Goal: Transaction & Acquisition: Purchase product/service

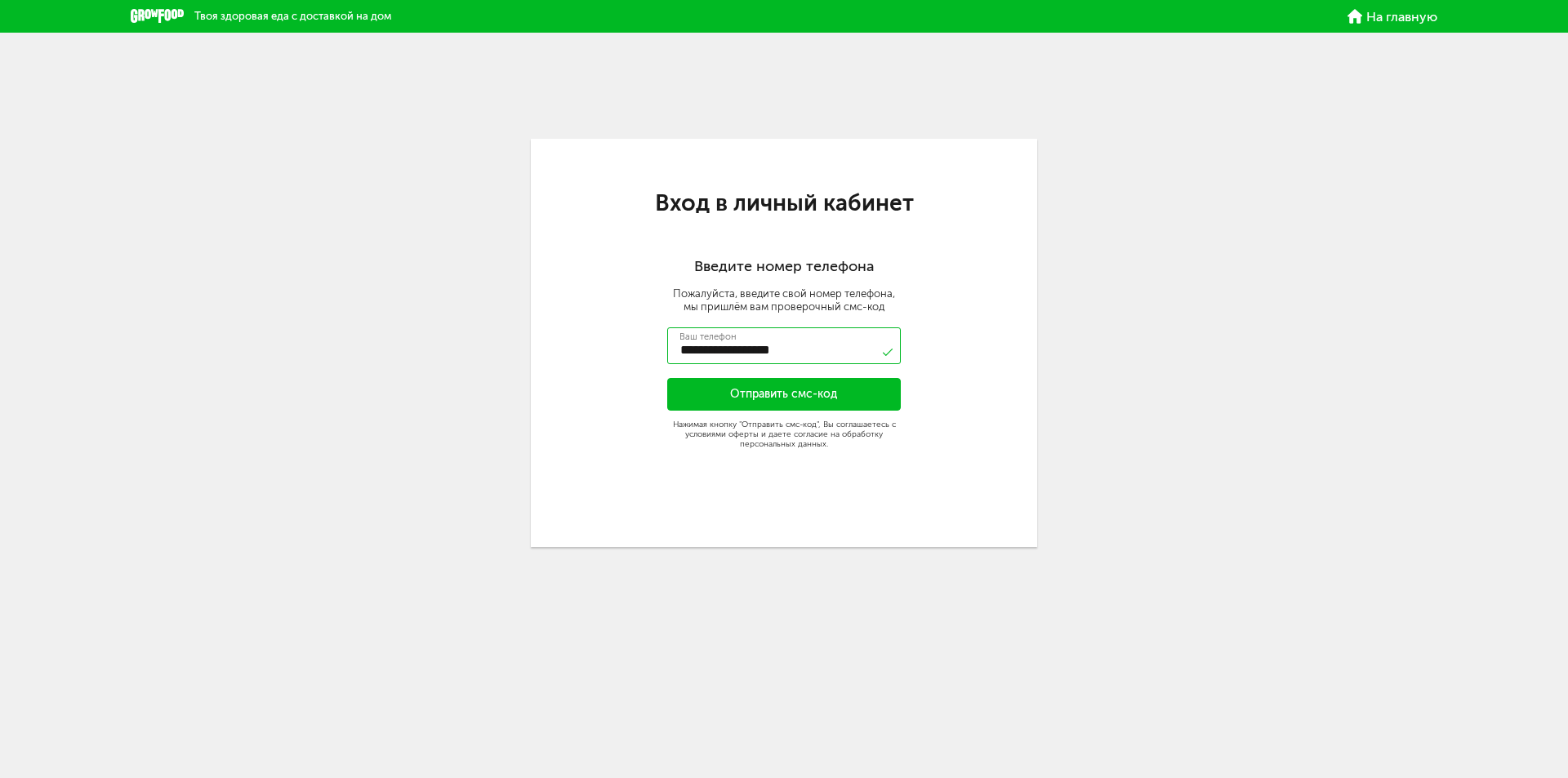
type input "**********"
click at [686, 381] on button "Отправить смс-код" at bounding box center [784, 394] width 234 height 32
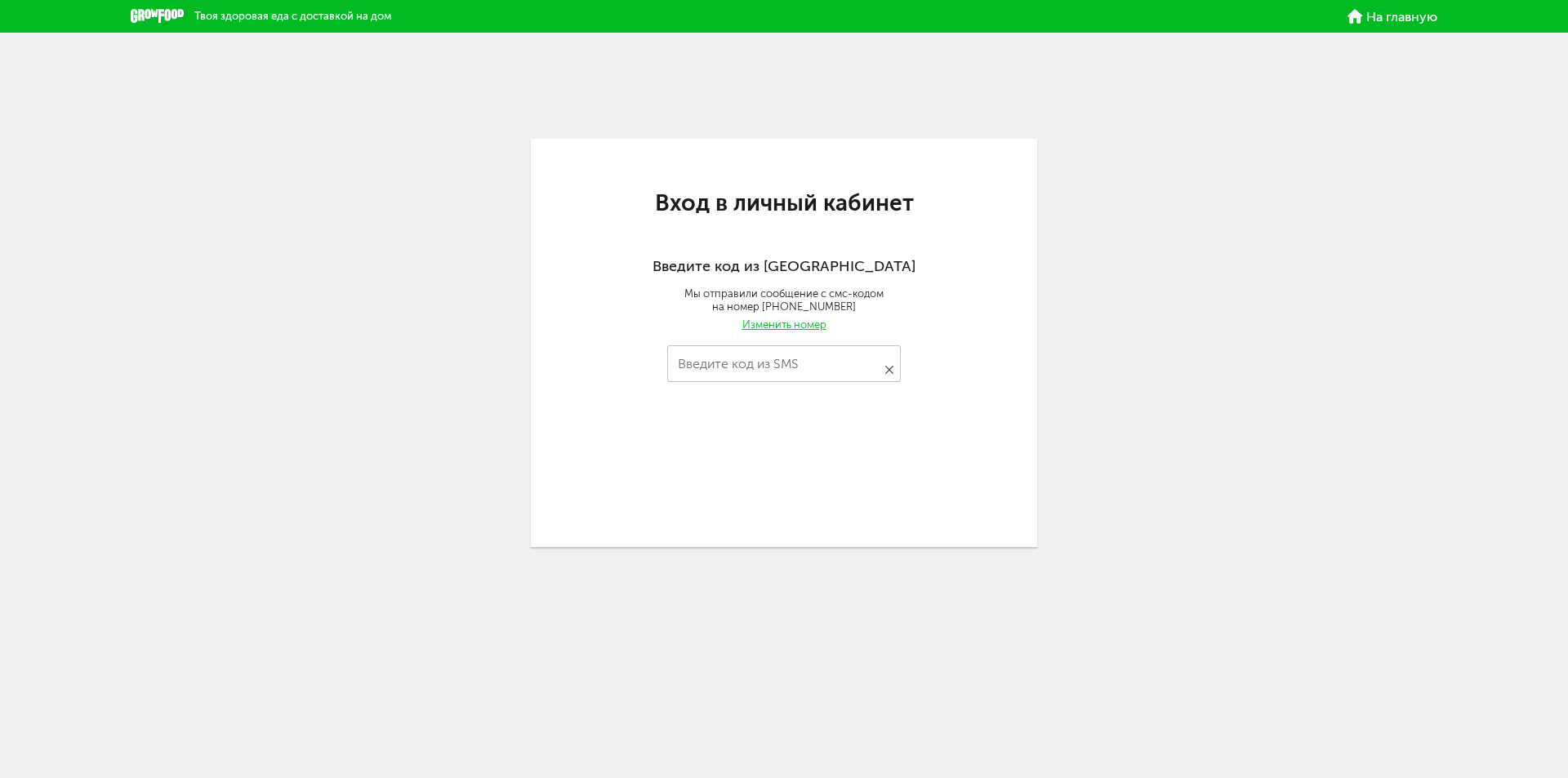
type input "****"
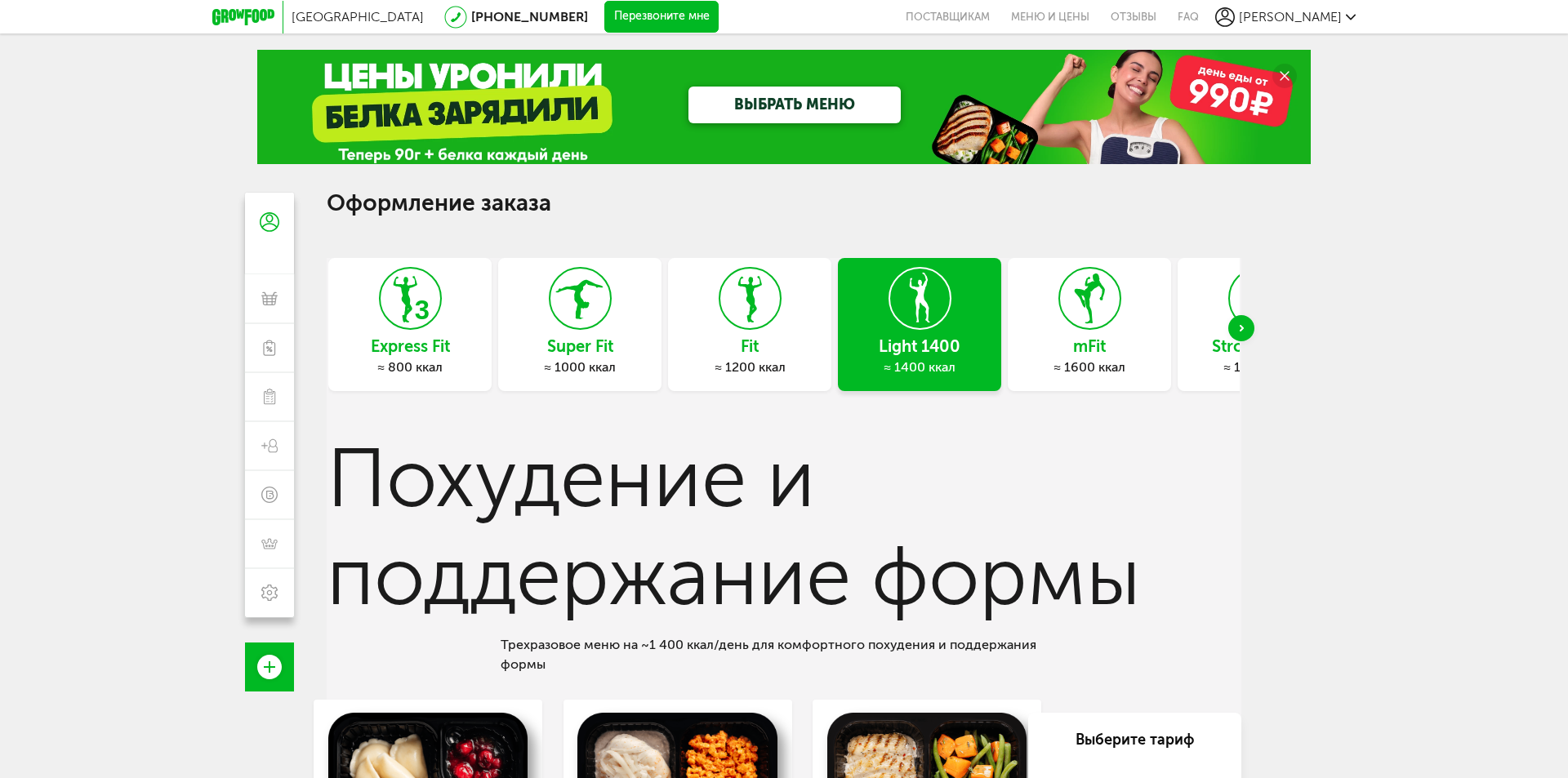
click at [748, 355] on h3 "Fit" at bounding box center [749, 346] width 163 height 18
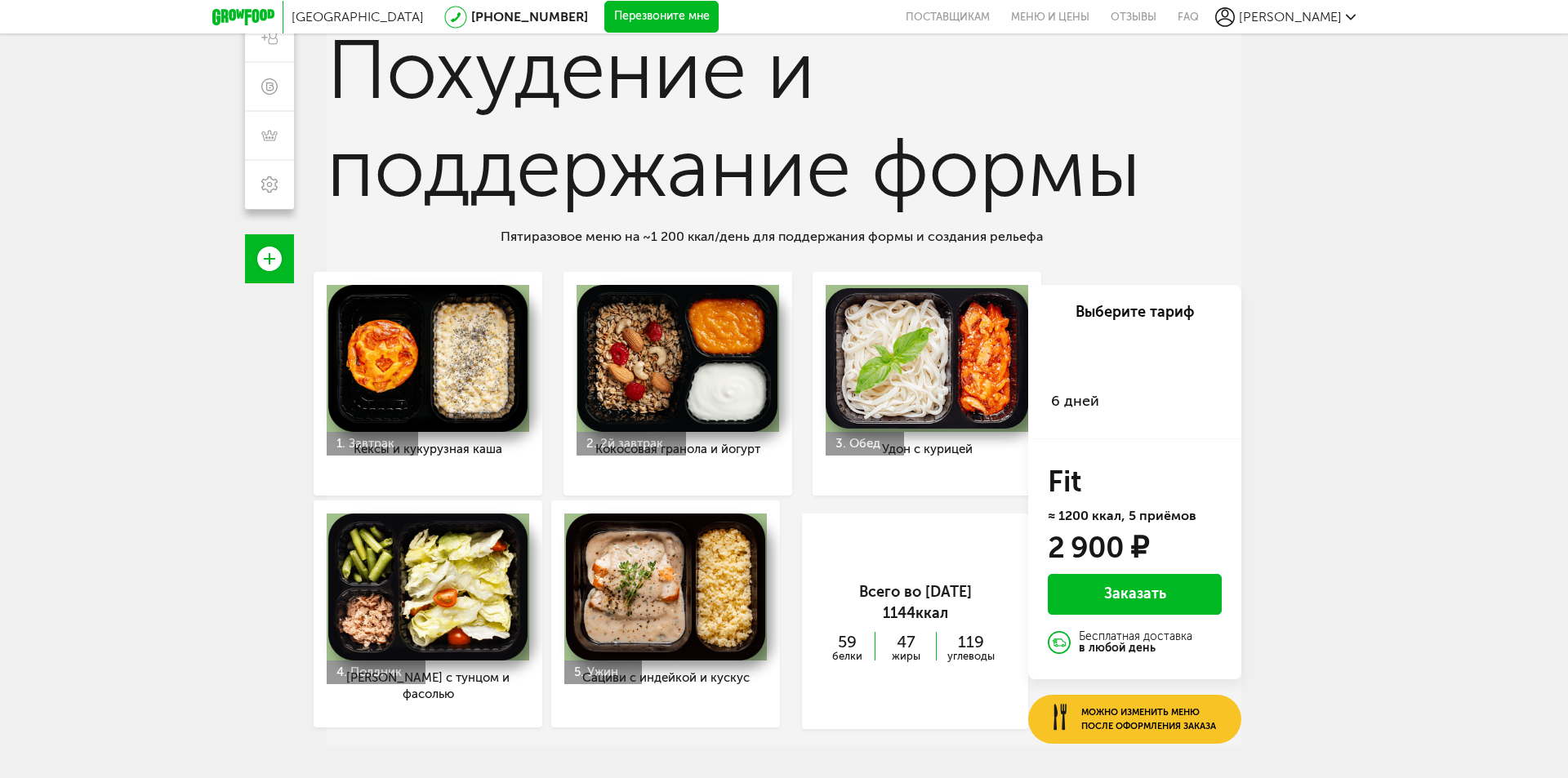
scroll to position [411, 0]
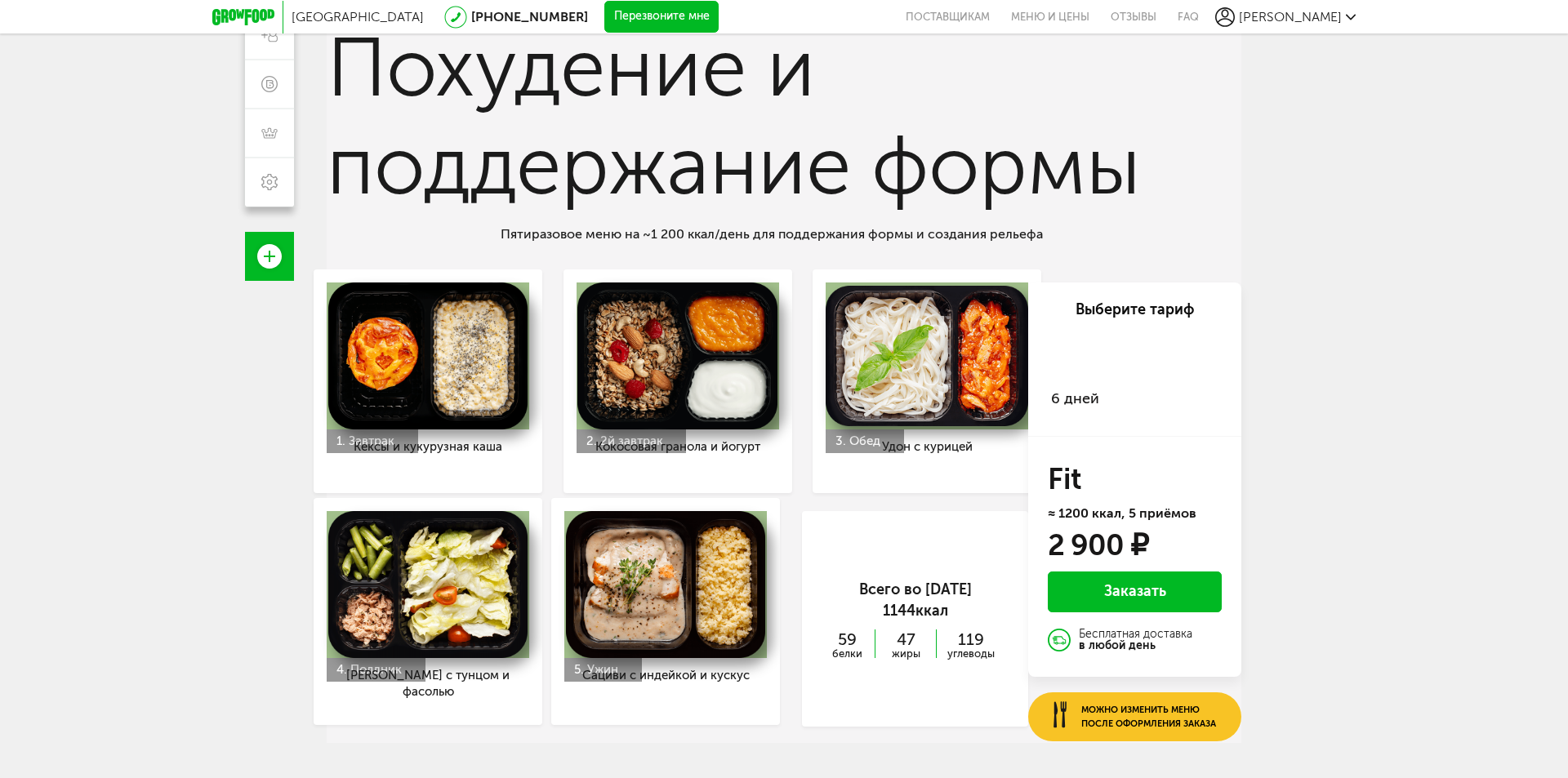
click at [1339, 523] on div "[GEOGRAPHIC_DATA] [PHONE_NUMBER] Перезвоните мне поставщикам Меню и цены Отзывы…" at bounding box center [784, 107] width 1568 height 1036
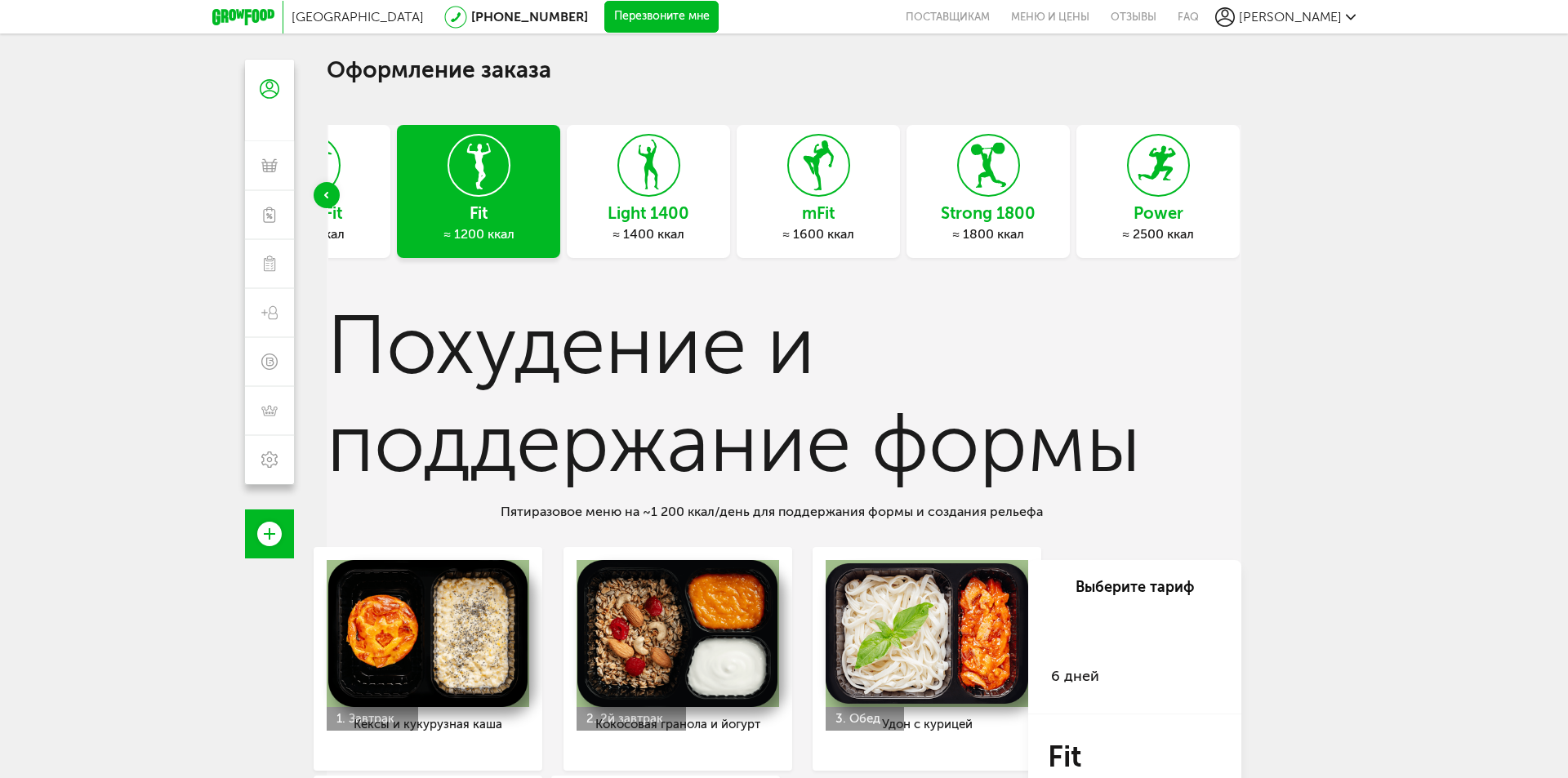
scroll to position [84, 0]
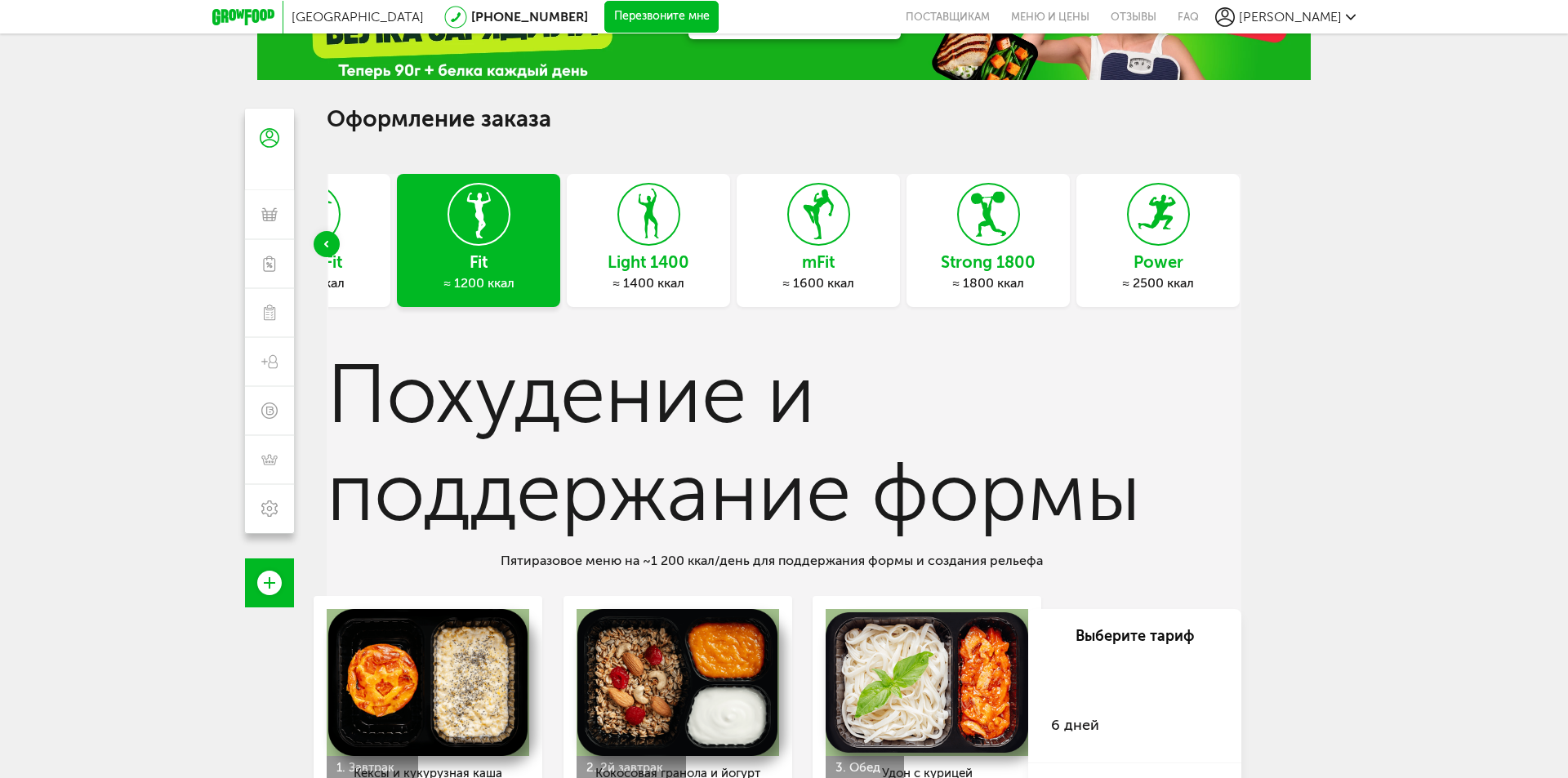
click at [328, 245] on icon "Previous slide" at bounding box center [326, 244] width 4 height 6
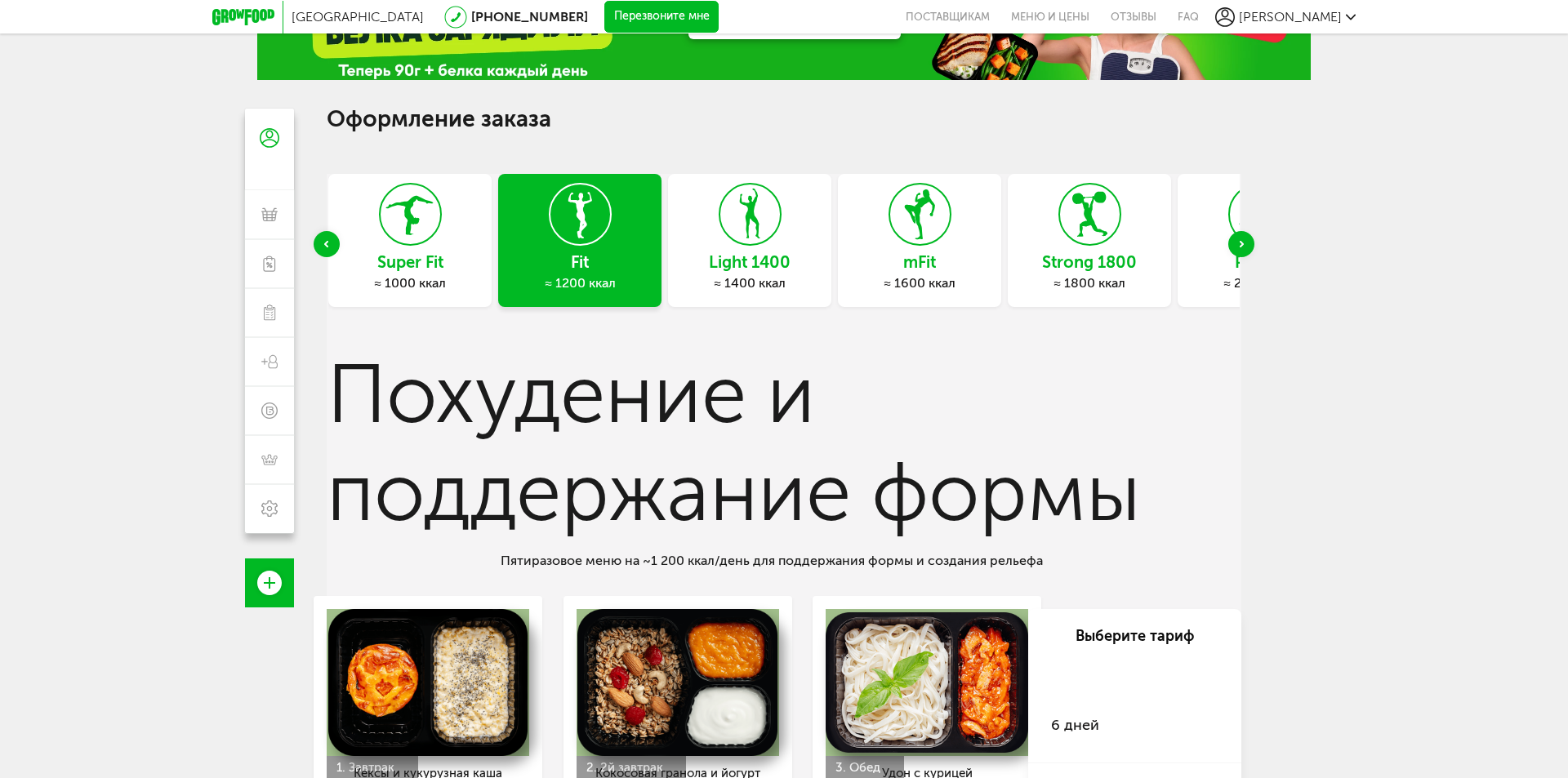
click at [328, 245] on icon "Previous slide" at bounding box center [326, 244] width 4 height 6
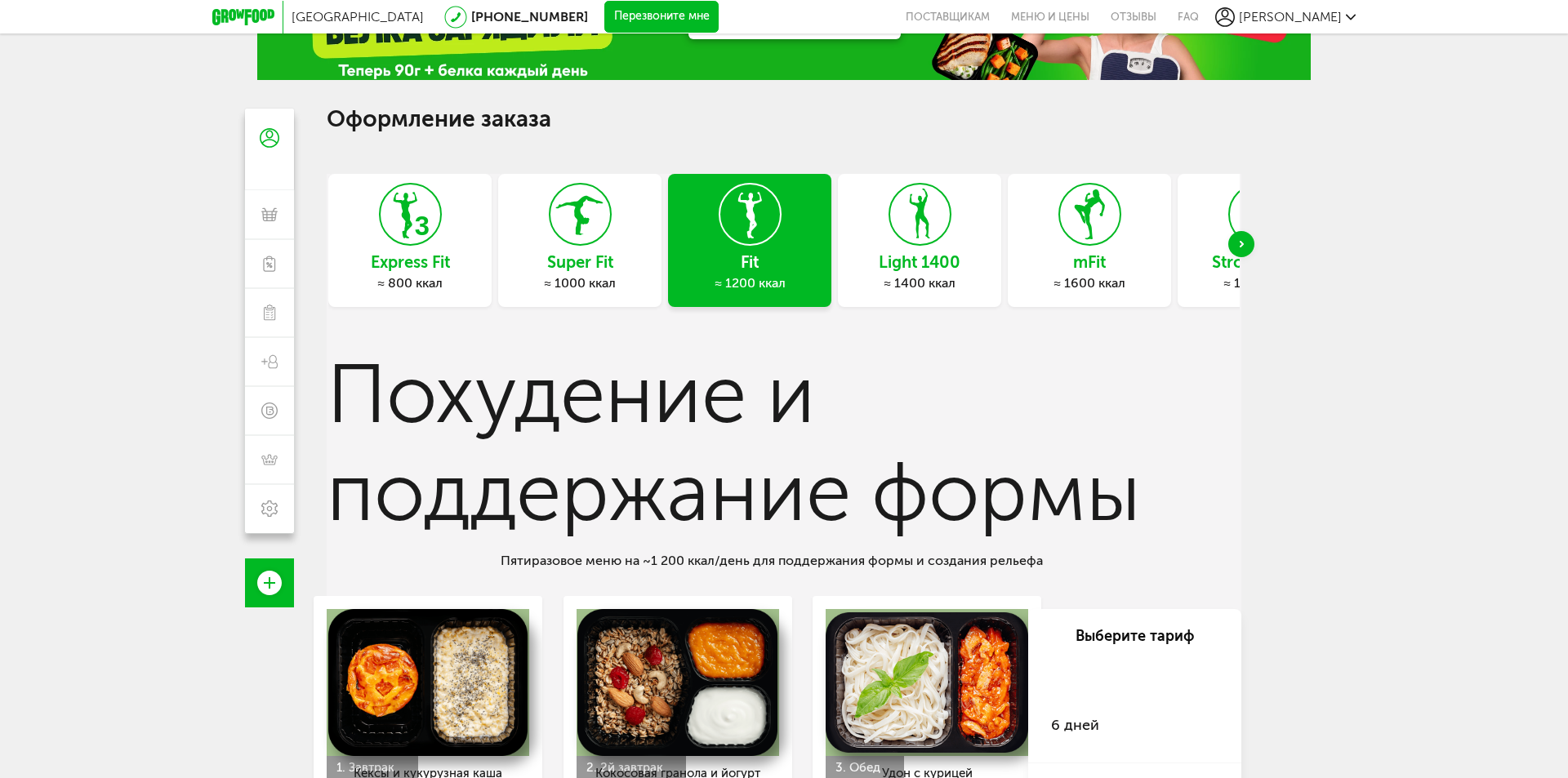
click at [583, 294] on div "Super Fit ≈ 1000 ккал" at bounding box center [580, 241] width 163 height 134
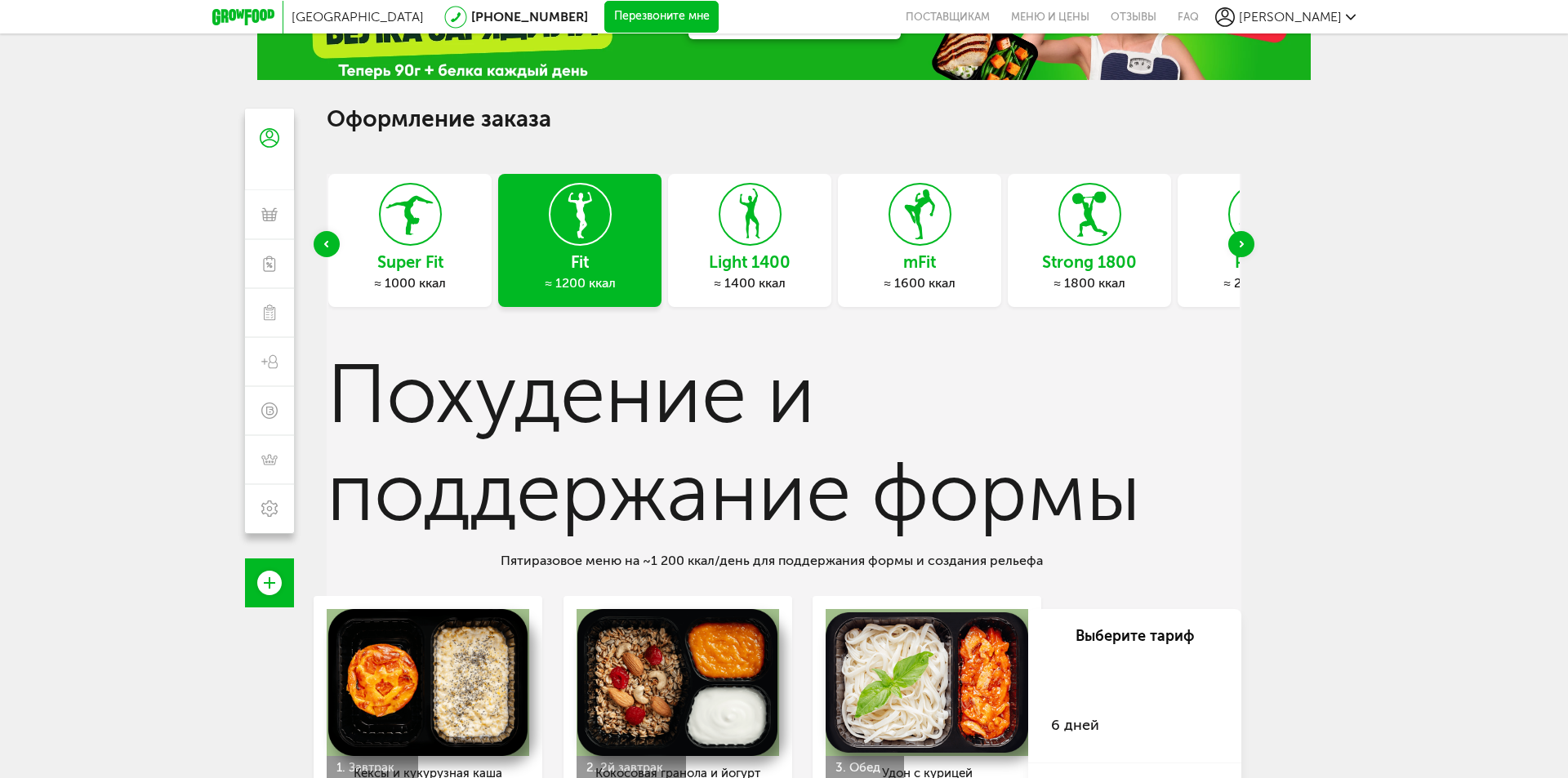
click at [433, 266] on h3 "Super Fit" at bounding box center [410, 261] width 163 height 18
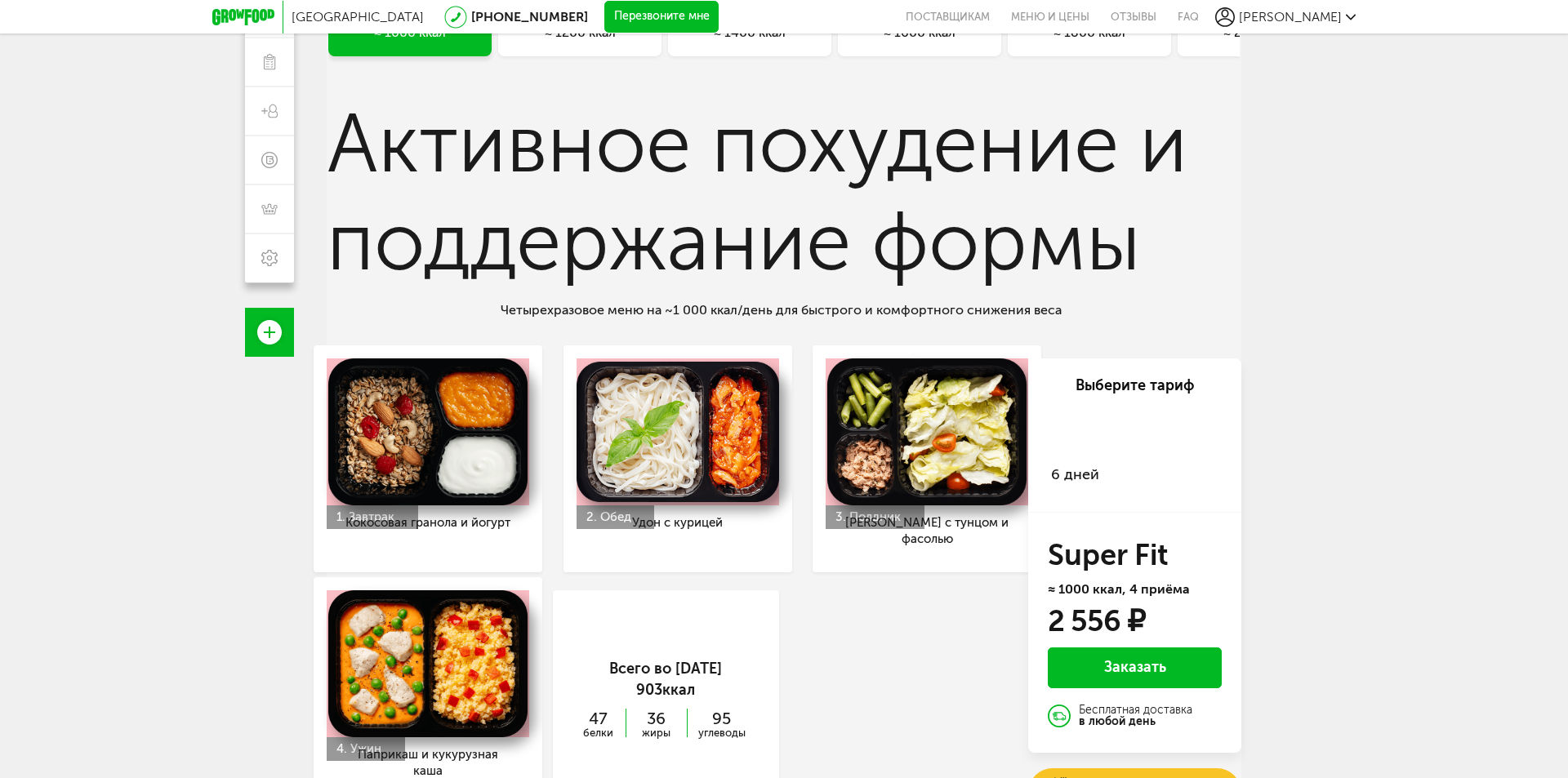
scroll to position [411, 0]
